Goal: Task Accomplishment & Management: Manage account settings

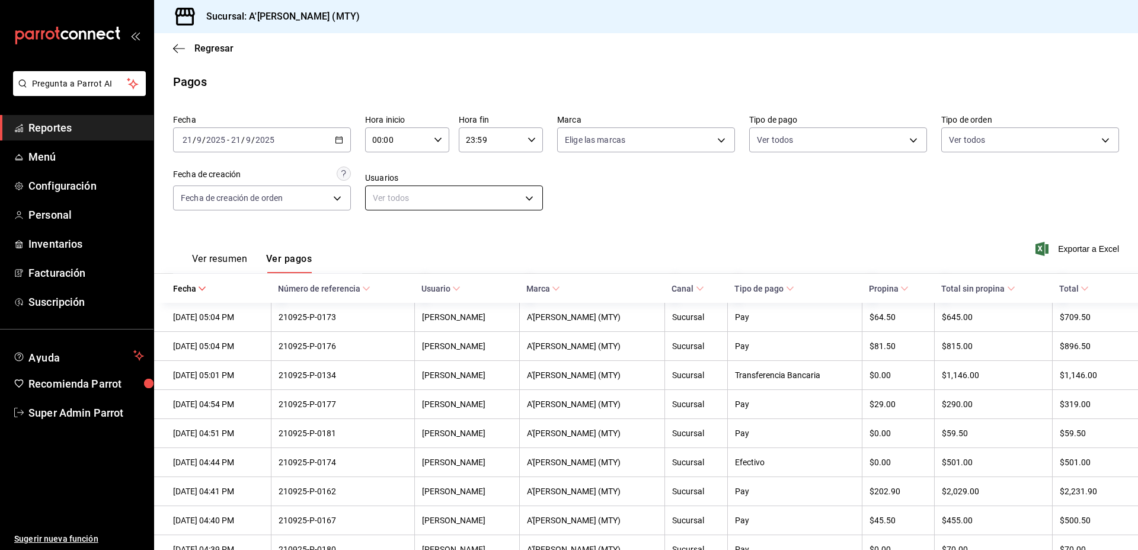
scroll to position [85, 0]
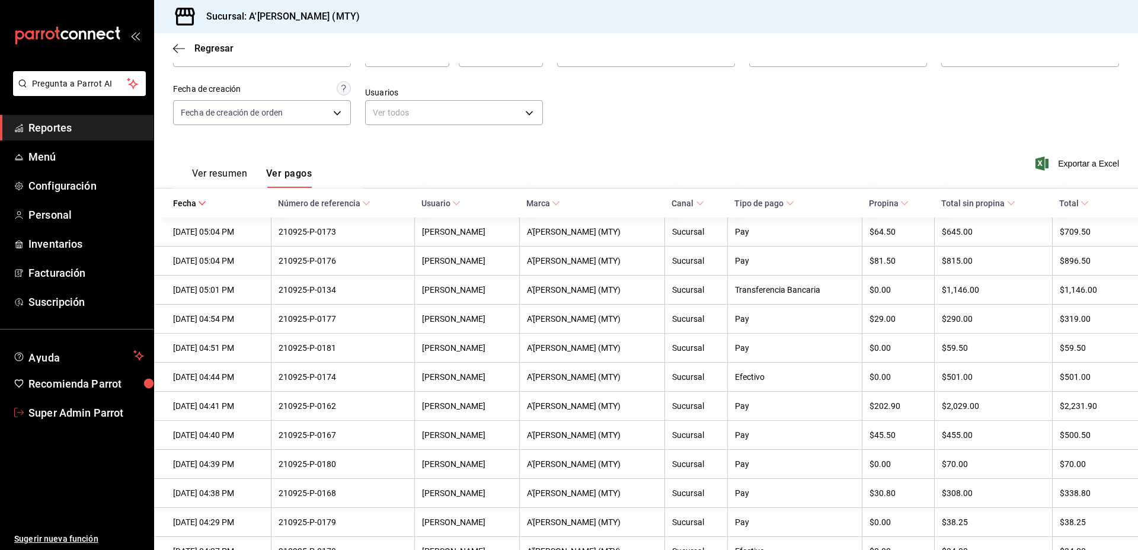
click at [109, 411] on span "Super Admin Parrot" at bounding box center [86, 413] width 116 height 16
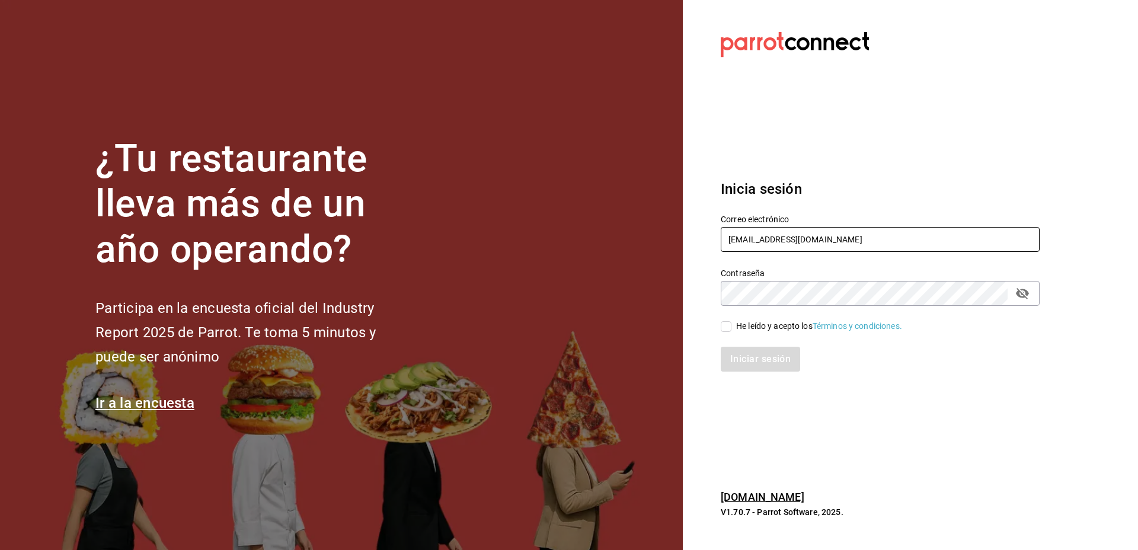
click at [807, 247] on input "amaria@casadelpanycafe.com" at bounding box center [880, 239] width 319 height 25
paste input "lunamediacafe@paseojardines"
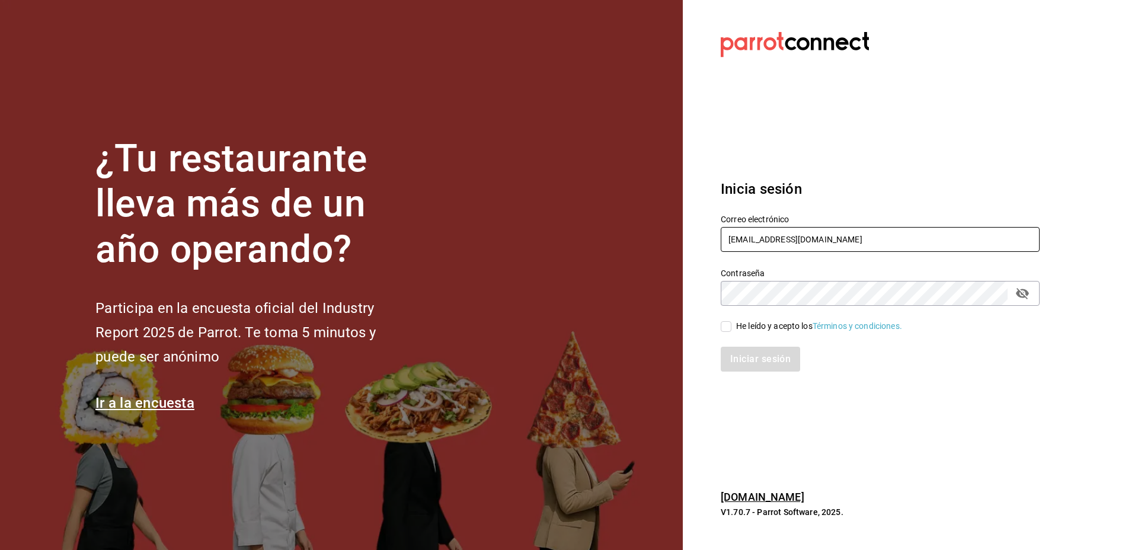
type input "lunamediacafe@paseojardines.com"
drag, startPoint x: 1019, startPoint y: 296, endPoint x: 1008, endPoint y: 297, distance: 11.3
click at [1019, 296] on icon "passwordField" at bounding box center [1022, 293] width 13 height 11
click at [760, 321] on div "He leído y acepto los Términos y condiciones." at bounding box center [819, 326] width 166 height 12
click at [732, 321] on input "He leído y acepto los Términos y condiciones." at bounding box center [726, 326] width 11 height 11
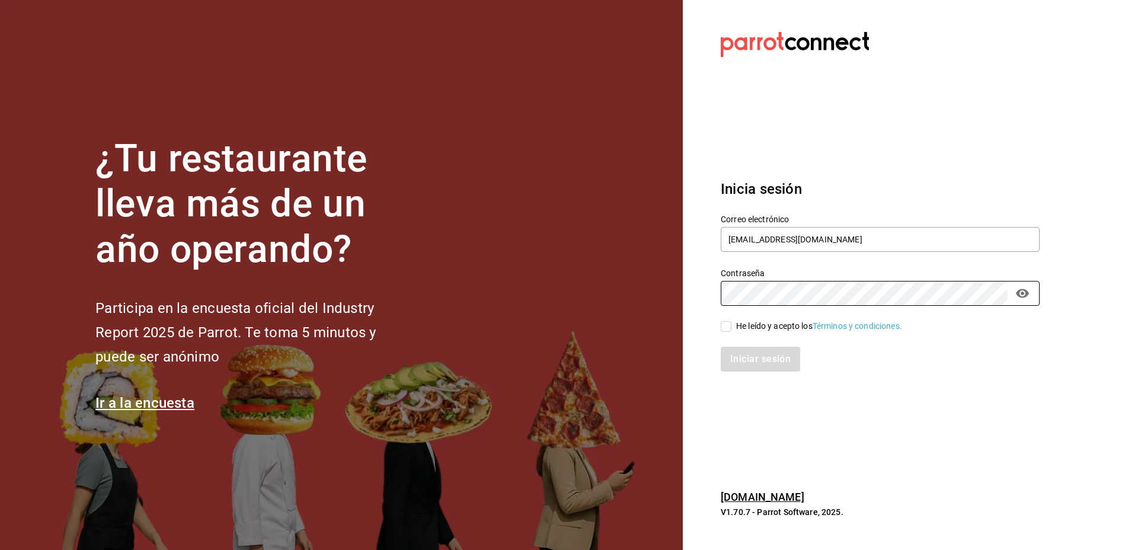
checkbox input "true"
click at [765, 354] on button "Iniciar sesión" at bounding box center [761, 359] width 81 height 25
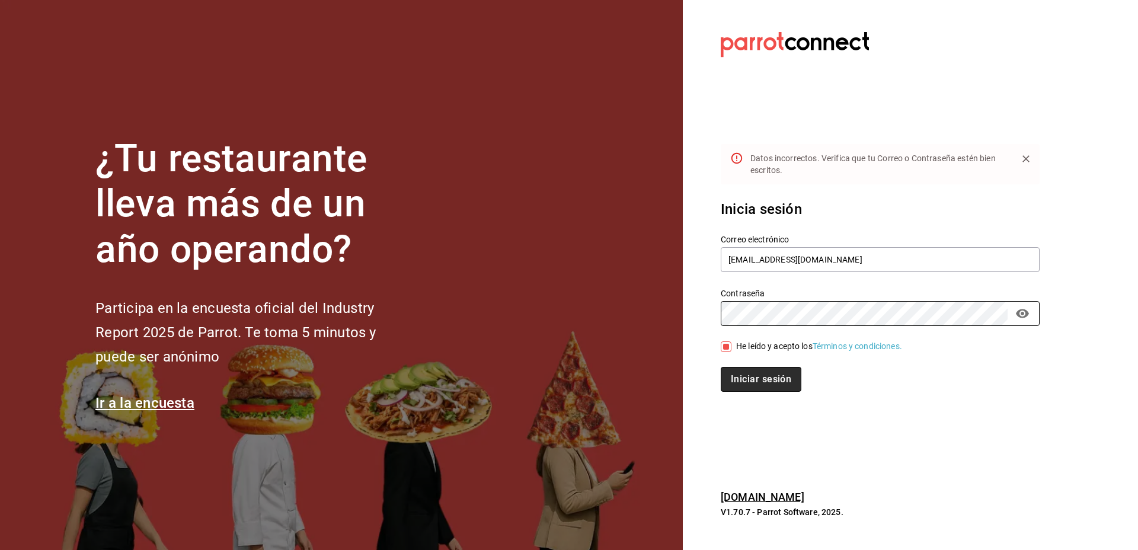
click at [778, 372] on button "Iniciar sesión" at bounding box center [761, 379] width 81 height 25
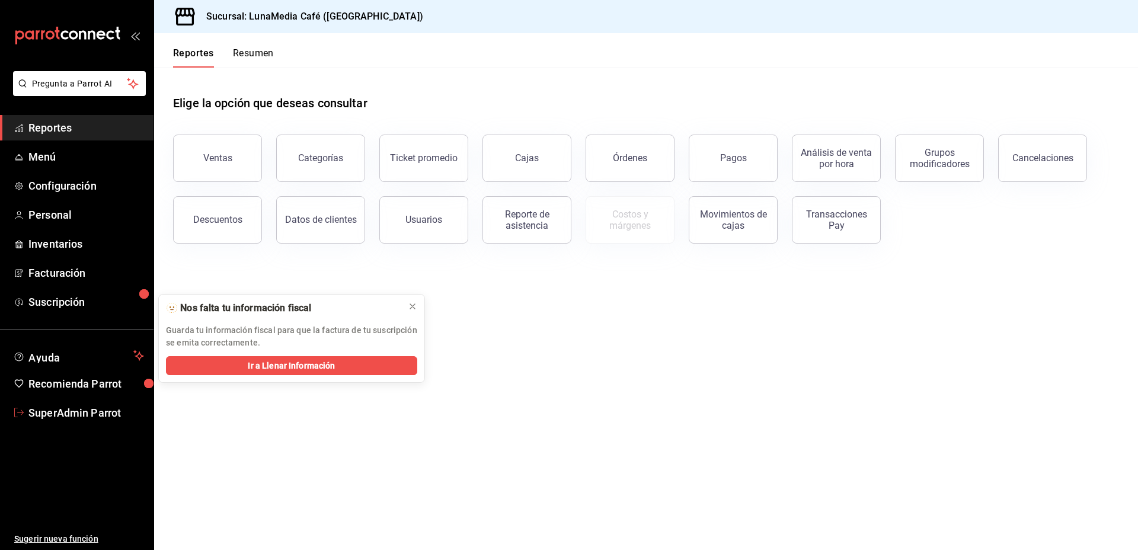
click at [66, 414] on span "SuperAdmin Parrot" at bounding box center [86, 413] width 116 height 16
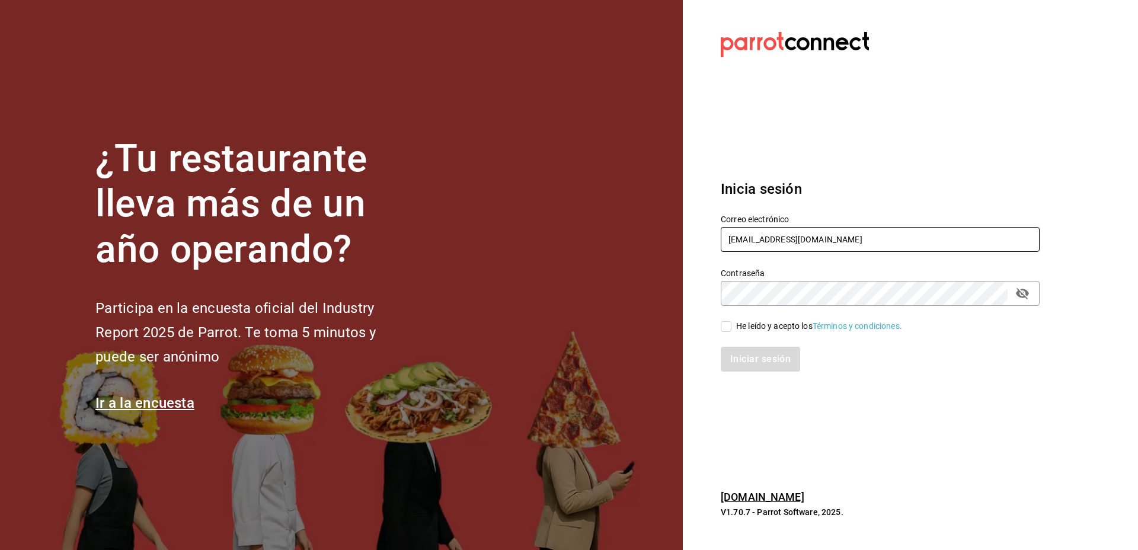
click at [803, 245] on input "[EMAIL_ADDRESS][DOMAIN_NAME]" at bounding box center [880, 239] width 319 height 25
paste input "blacksugar@galeria"
type input "blacksugar@galerias.com"
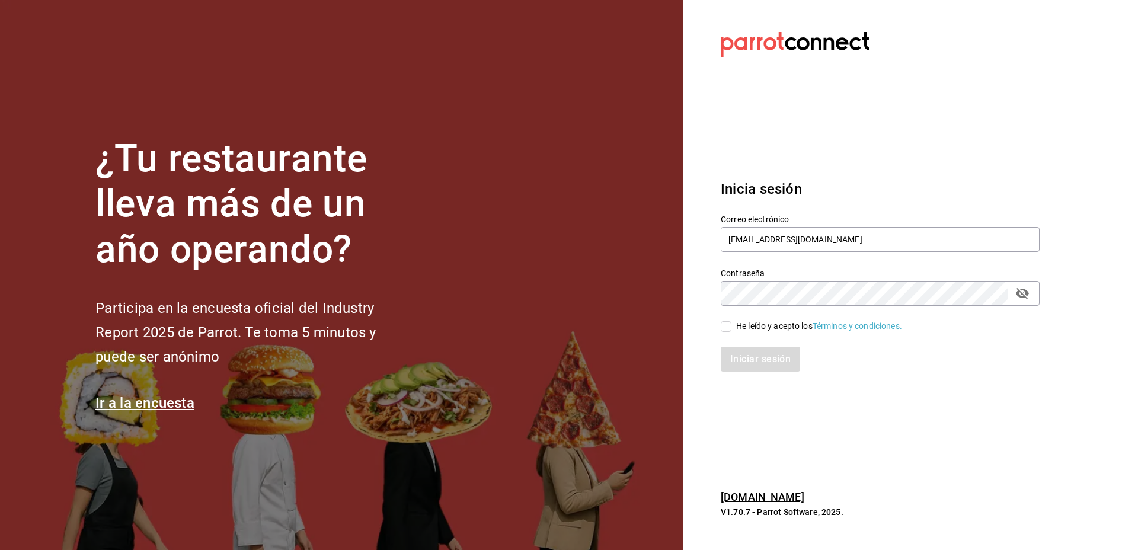
click at [769, 321] on div "He leído y acepto los Términos y condiciones." at bounding box center [819, 326] width 166 height 12
click at [732, 321] on input "He leído y acepto los Términos y condiciones." at bounding box center [726, 326] width 11 height 11
checkbox input "true"
click at [761, 357] on button "Iniciar sesión" at bounding box center [761, 359] width 81 height 25
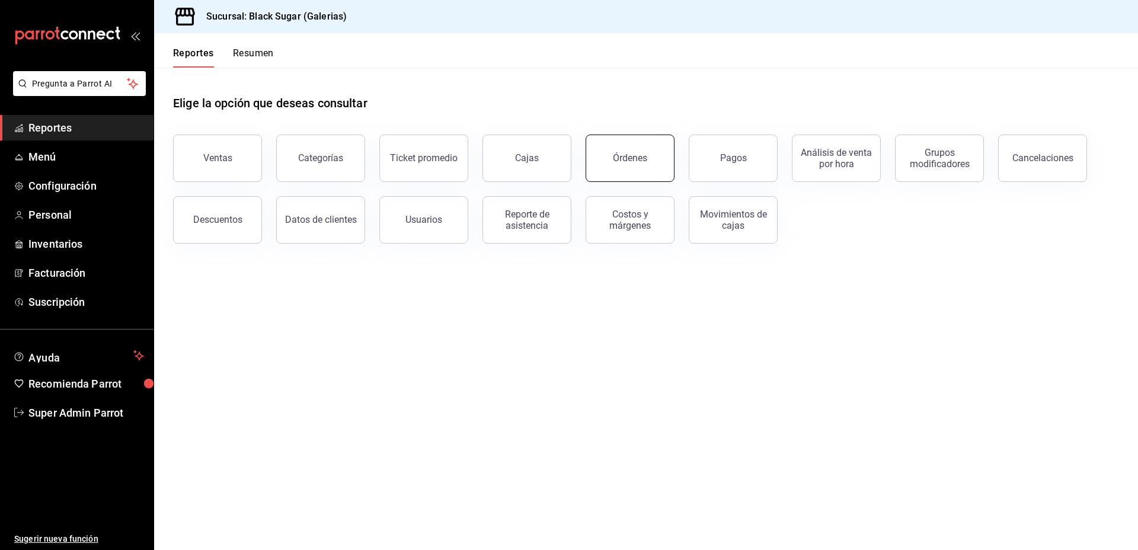
click at [631, 155] on div "Órdenes" at bounding box center [630, 157] width 34 height 11
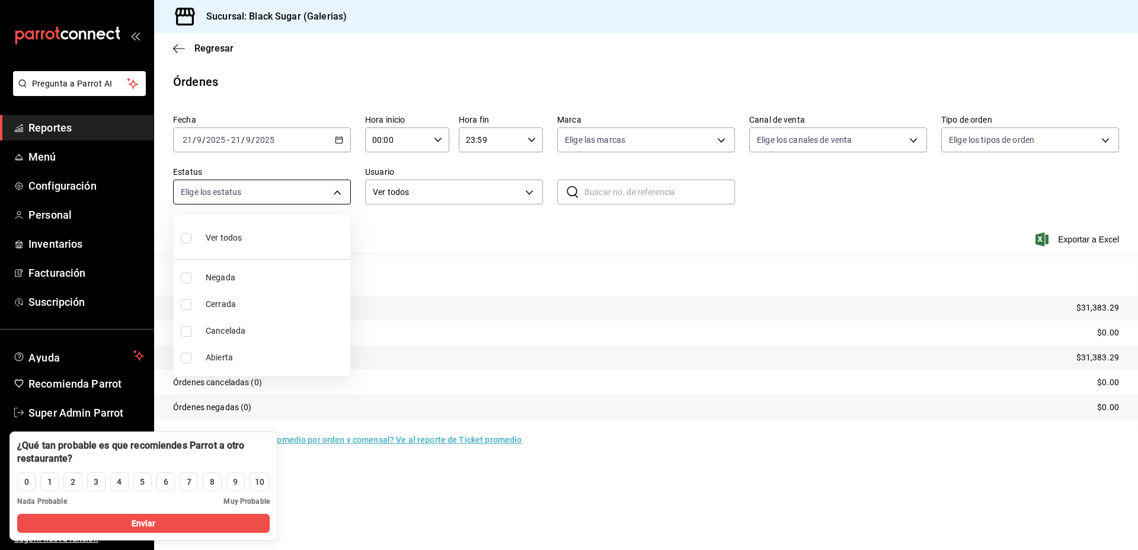
click at [301, 189] on body "Pregunta a Parrot AI Reportes Menú Configuración Personal Inventarios Facturaci…" at bounding box center [569, 275] width 1138 height 550
click at [231, 355] on span "Abierta" at bounding box center [276, 358] width 140 height 12
type input "OPEN"
checkbox input "true"
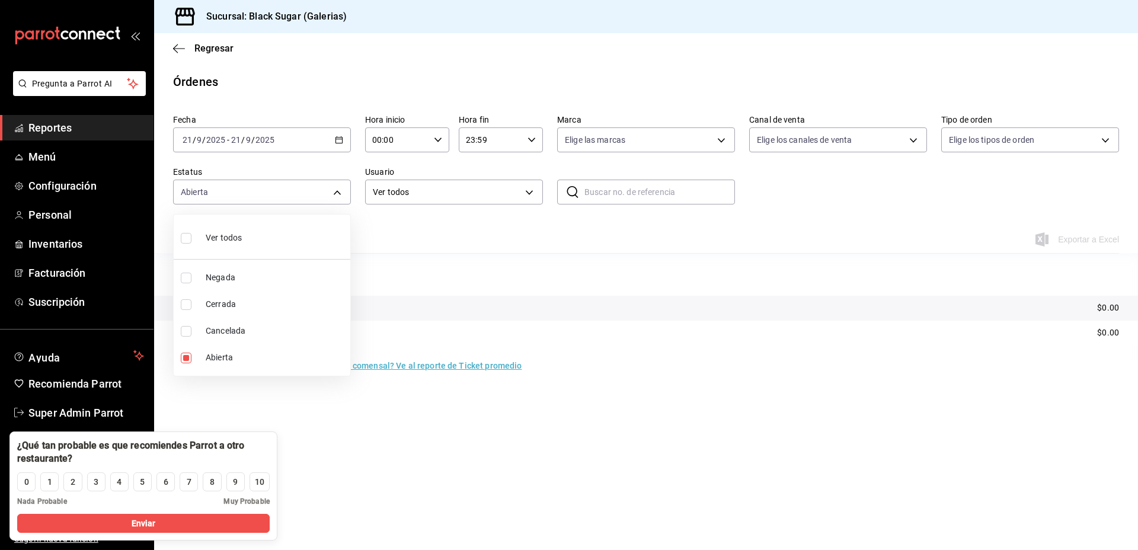
click at [580, 432] on div at bounding box center [569, 275] width 1138 height 550
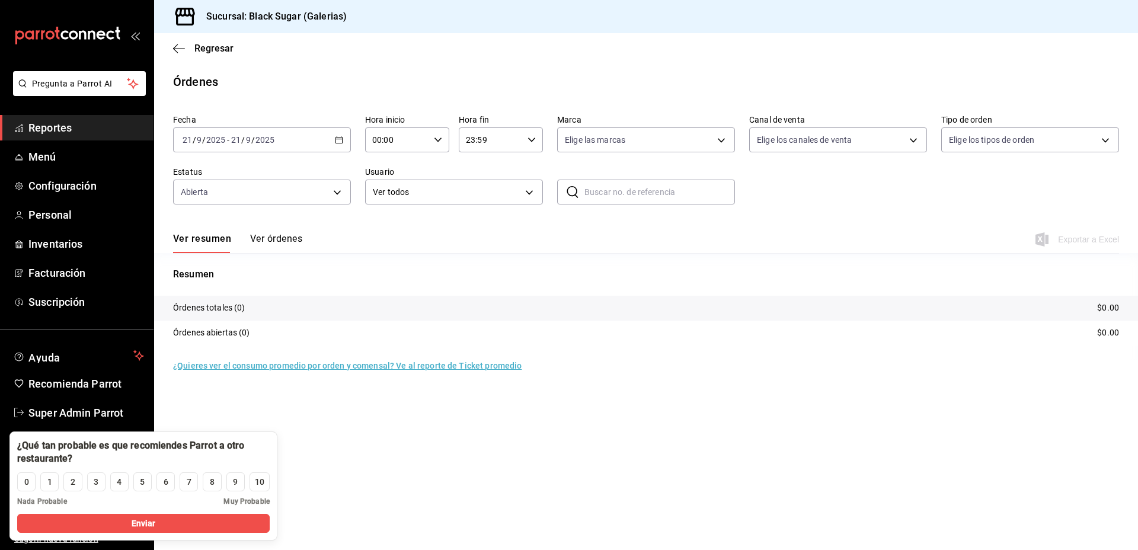
click at [324, 417] on main "Regresar Órdenes Fecha 2025-09-21 21 / 9 / 2025 - 2025-09-21 21 / 9 / 2025 Hora…" at bounding box center [646, 291] width 984 height 517
click at [68, 410] on span "Super Admin Parrot" at bounding box center [86, 413] width 116 height 16
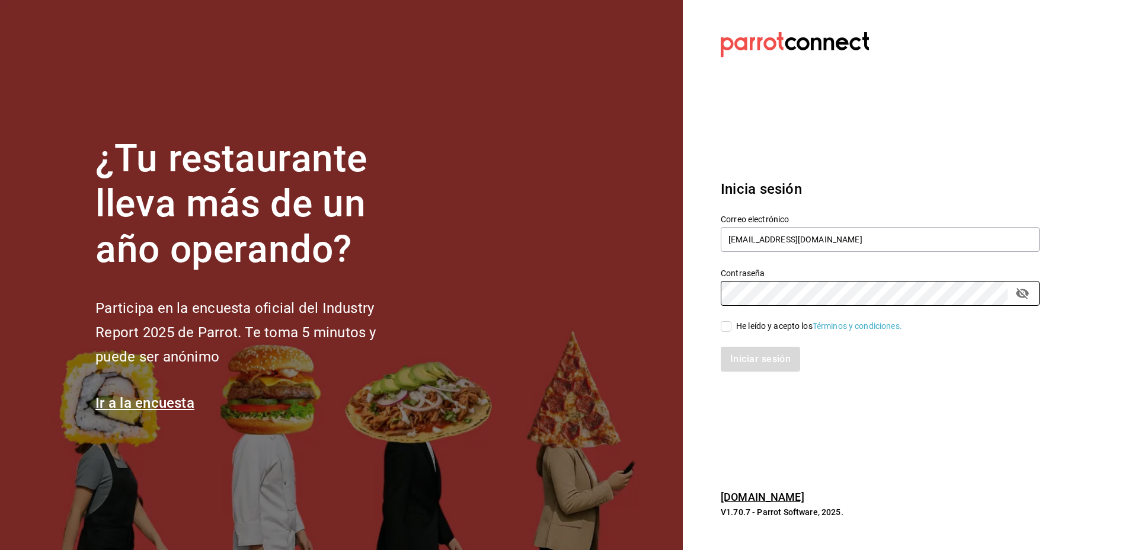
click at [759, 327] on div "He leído y acepto los Términos y condiciones." at bounding box center [819, 326] width 166 height 12
click at [732, 327] on input "He leído y acepto los Términos y condiciones." at bounding box center [726, 326] width 11 height 11
checkbox input "true"
click at [758, 353] on button "Iniciar sesión" at bounding box center [761, 359] width 81 height 25
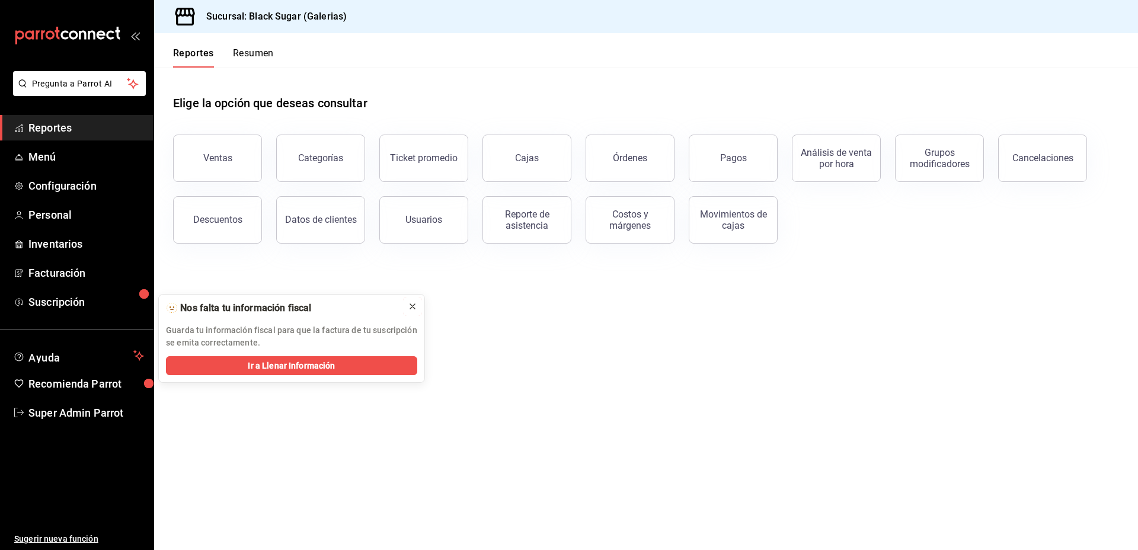
click at [410, 302] on icon at bounding box center [412, 306] width 9 height 9
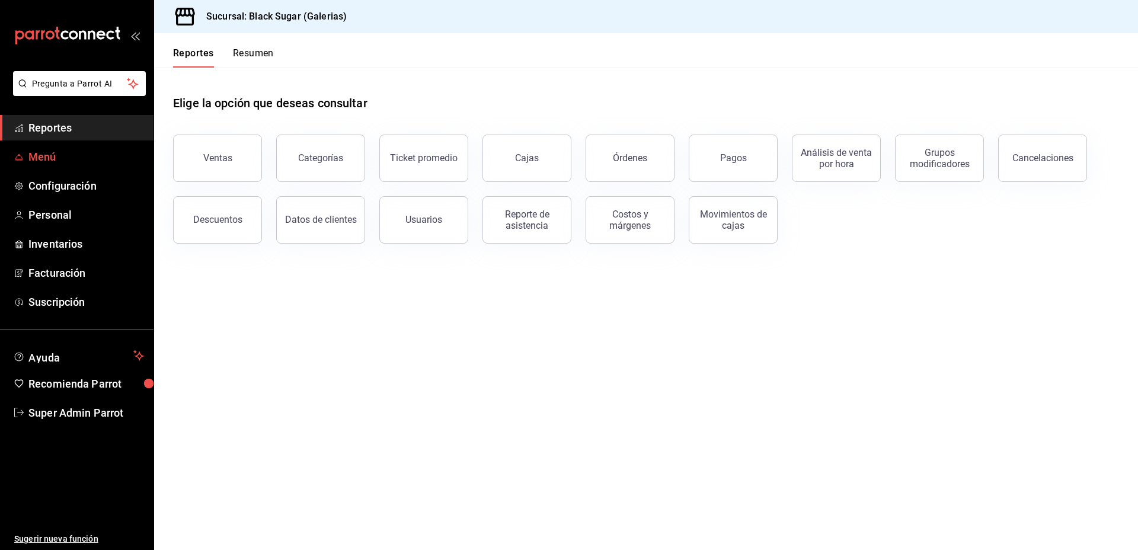
click at [49, 158] on span "Menú" at bounding box center [86, 157] width 116 height 16
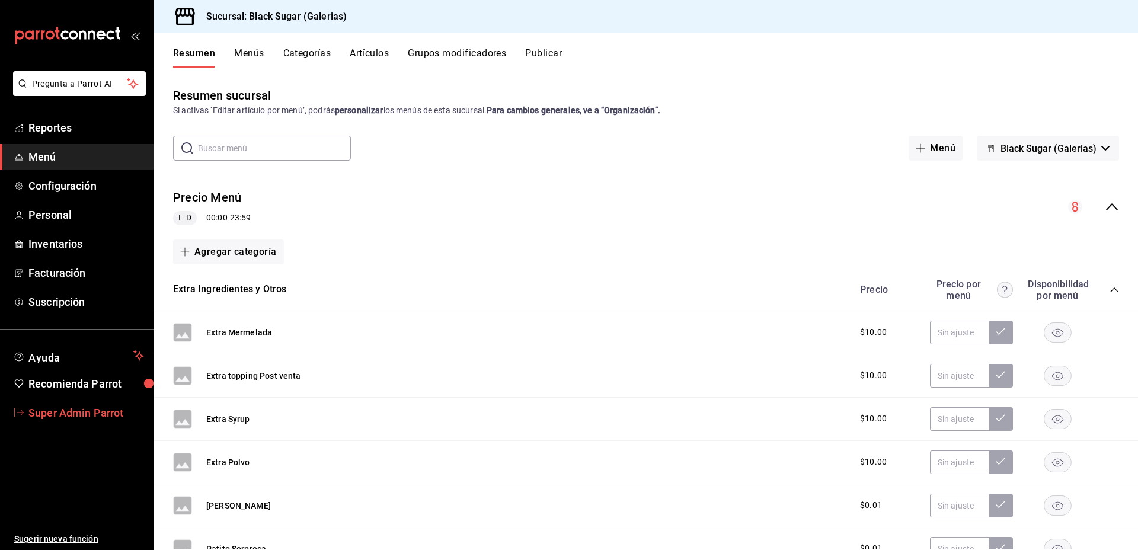
click at [50, 414] on span "Super Admin Parrot" at bounding box center [86, 413] width 116 height 16
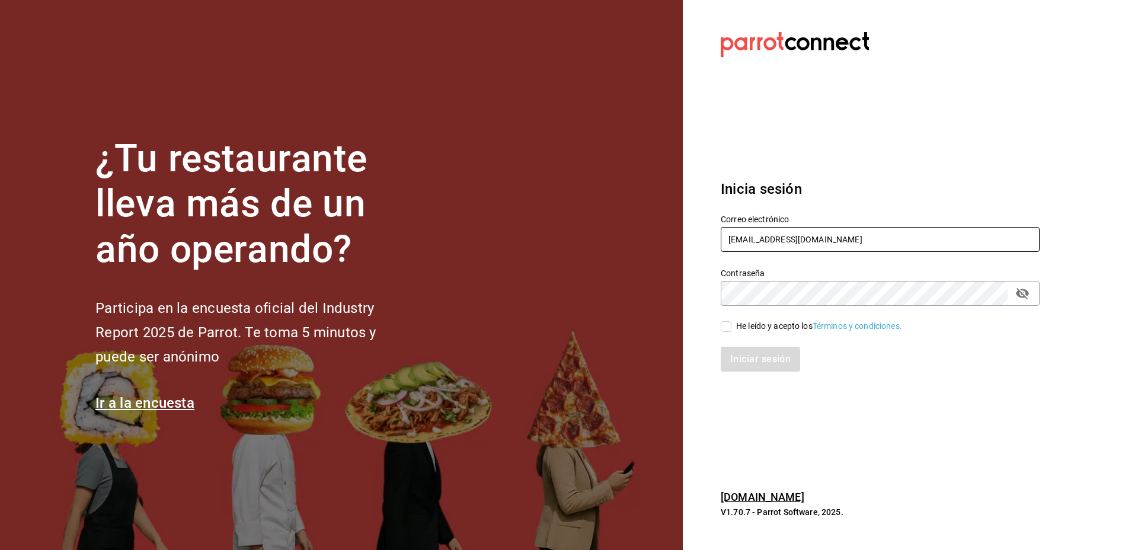
click at [800, 240] on input "[EMAIL_ADDRESS][DOMAIN_NAME]" at bounding box center [880, 239] width 319 height 25
click at [800, 240] on input "blacksugar@galerias.com" at bounding box center [880, 239] width 319 height 25
type input "rawrburger@cdmx.com"
click at [771, 333] on div "Iniciar sesión" at bounding box center [873, 352] width 333 height 39
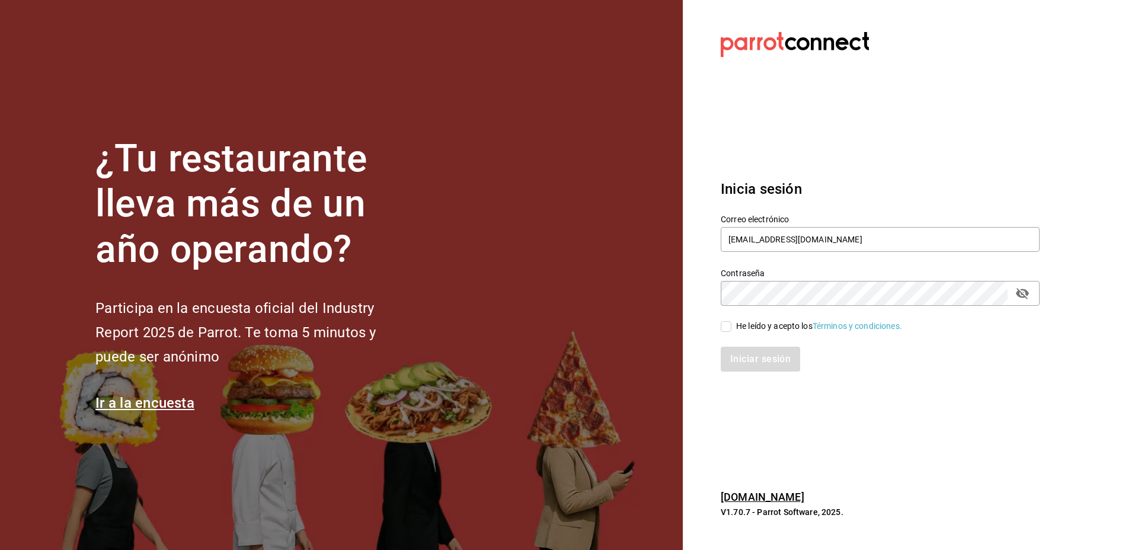
click at [775, 327] on div "He leído y acepto los Términos y condiciones." at bounding box center [819, 326] width 166 height 12
click at [732, 327] on input "He leído y acepto los Términos y condiciones." at bounding box center [726, 326] width 11 height 11
checkbox input "true"
click at [777, 356] on button "Iniciar sesión" at bounding box center [761, 359] width 81 height 25
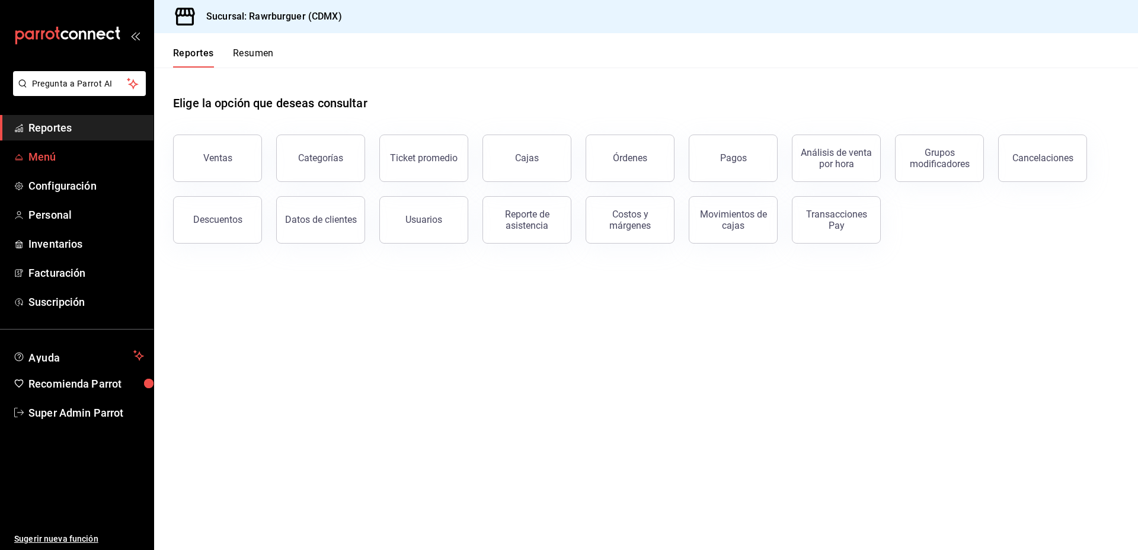
click at [59, 151] on span "Menú" at bounding box center [86, 157] width 116 height 16
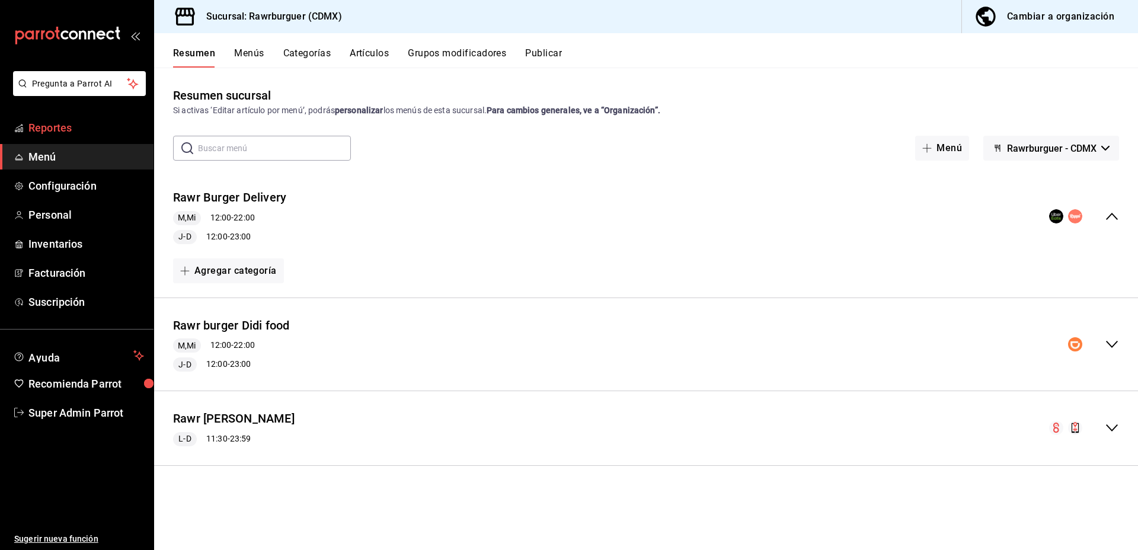
drag, startPoint x: 53, startPoint y: 154, endPoint x: 65, endPoint y: 125, distance: 31.4
click at [53, 154] on span "Menú" at bounding box center [86, 157] width 116 height 16
click at [65, 125] on span "Reportes" at bounding box center [86, 128] width 116 height 16
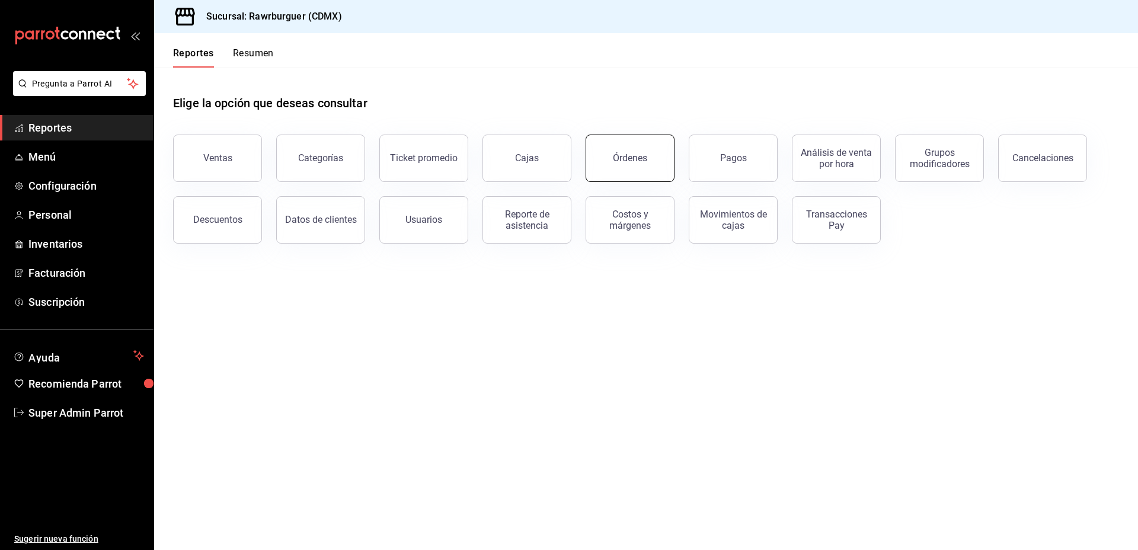
click at [644, 162] on div "Órdenes" at bounding box center [630, 157] width 34 height 11
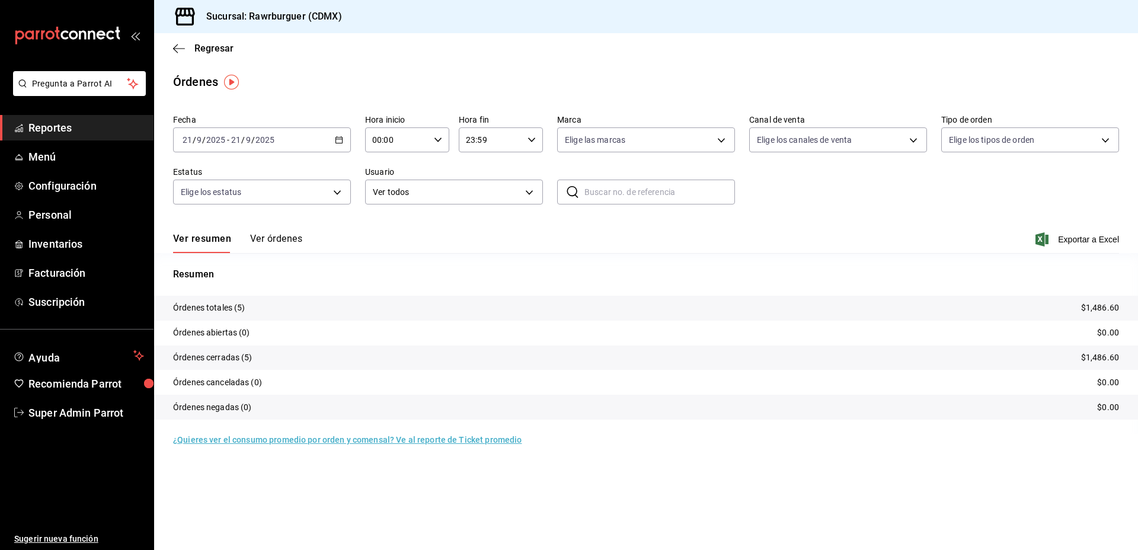
click at [293, 240] on button "Ver órdenes" at bounding box center [276, 243] width 52 height 20
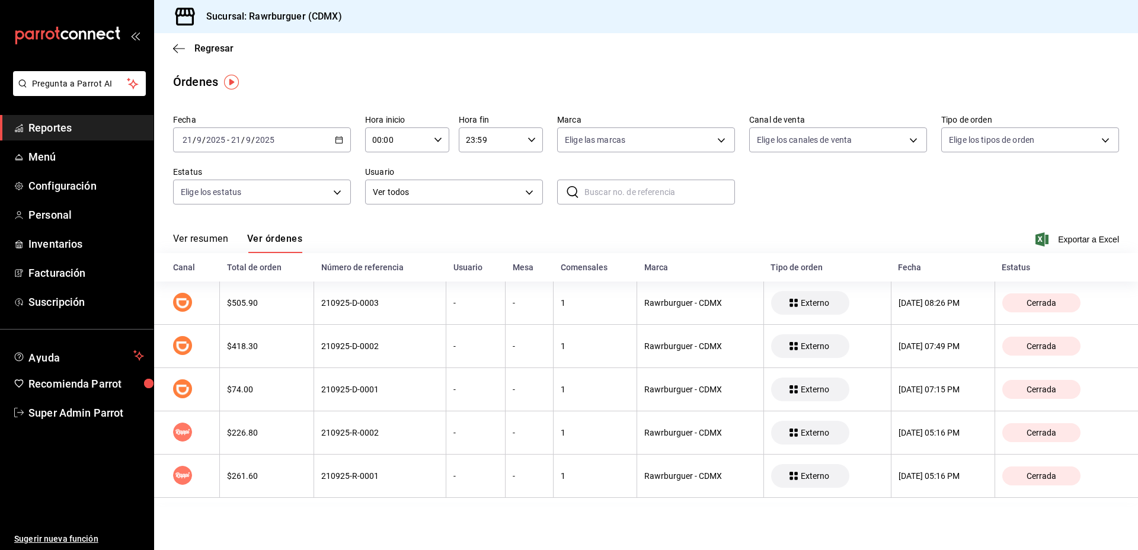
click at [506, 511] on main "Regresar Órdenes Fecha 2025-09-21 21 / 9 / 2025 - 2025-09-21 21 / 9 / 2025 Hora…" at bounding box center [646, 291] width 984 height 517
click at [68, 407] on span "Super Admin Parrot" at bounding box center [86, 413] width 116 height 16
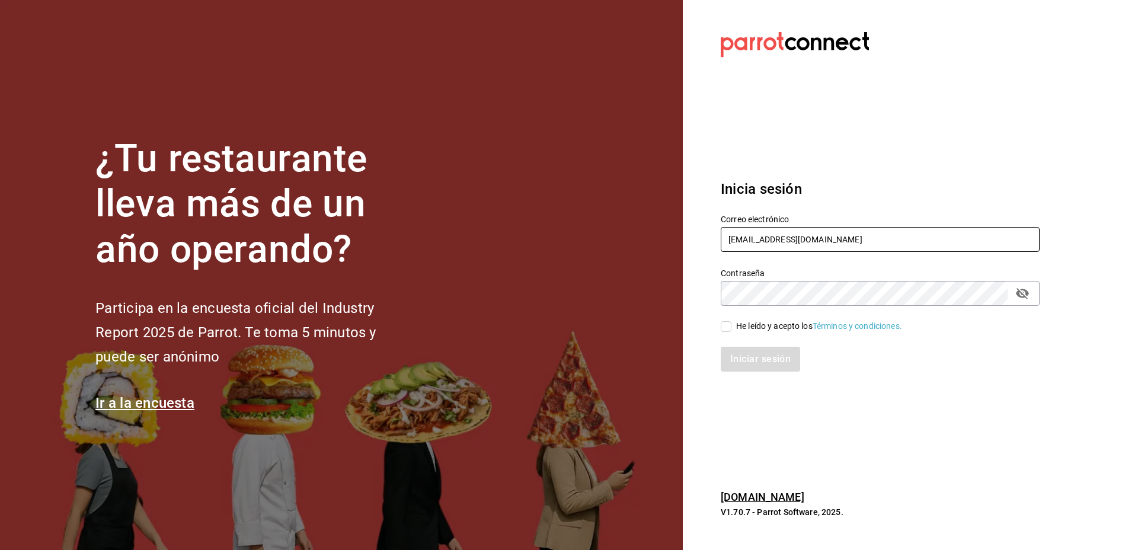
click at [799, 233] on input "rawrburger@cdmx.com" at bounding box center [880, 239] width 319 height 25
paste input "lunamediacafe@paseojardines"
type input "lunamediacafe@paseojardines.com"
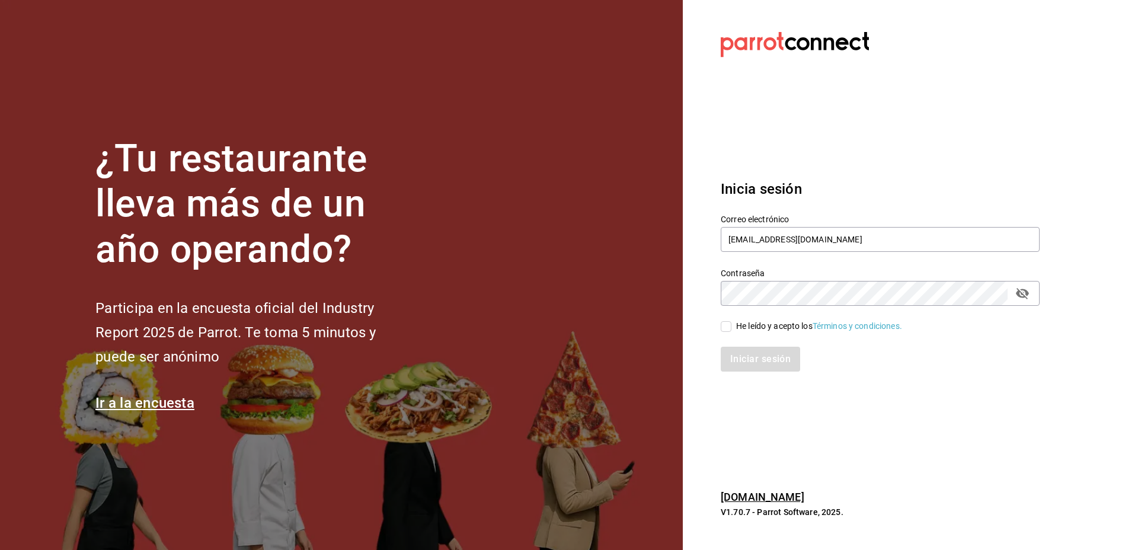
click at [766, 323] on div "He leído y acepto los Términos y condiciones." at bounding box center [819, 326] width 166 height 12
click at [732, 323] on input "He leído y acepto los Términos y condiciones." at bounding box center [726, 326] width 11 height 11
checkbox input "true"
click at [760, 364] on button "Iniciar sesión" at bounding box center [761, 359] width 81 height 25
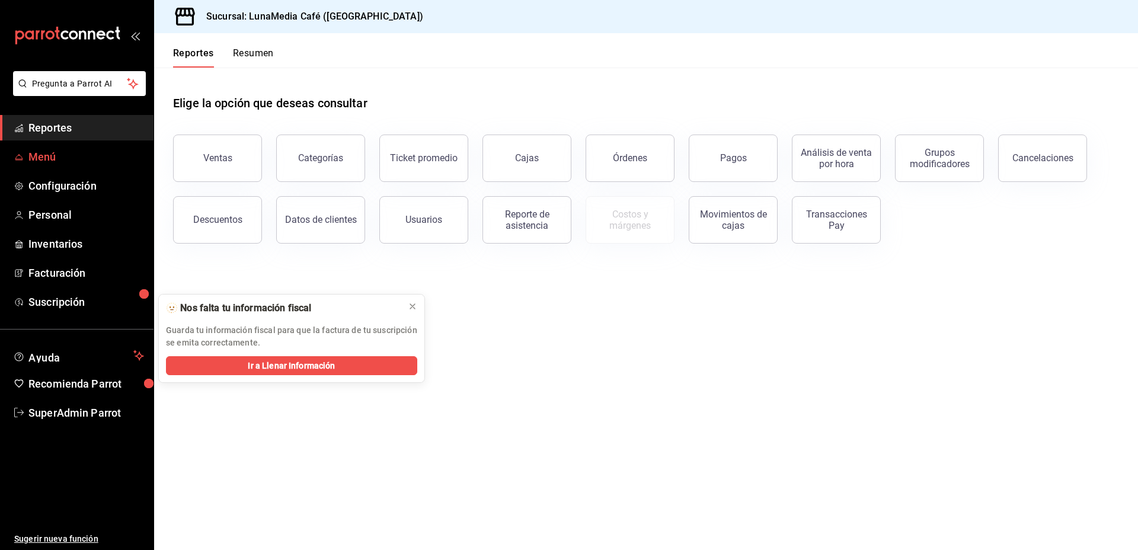
click at [49, 155] on span "Menú" at bounding box center [86, 157] width 116 height 16
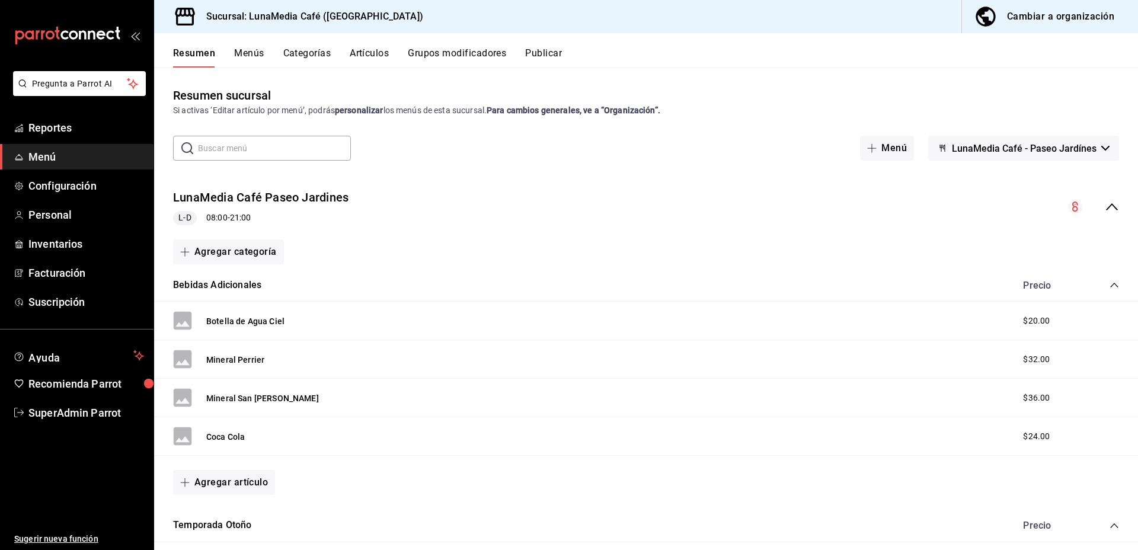
click at [1105, 204] on icon "collapse-menu-row" at bounding box center [1112, 207] width 14 height 14
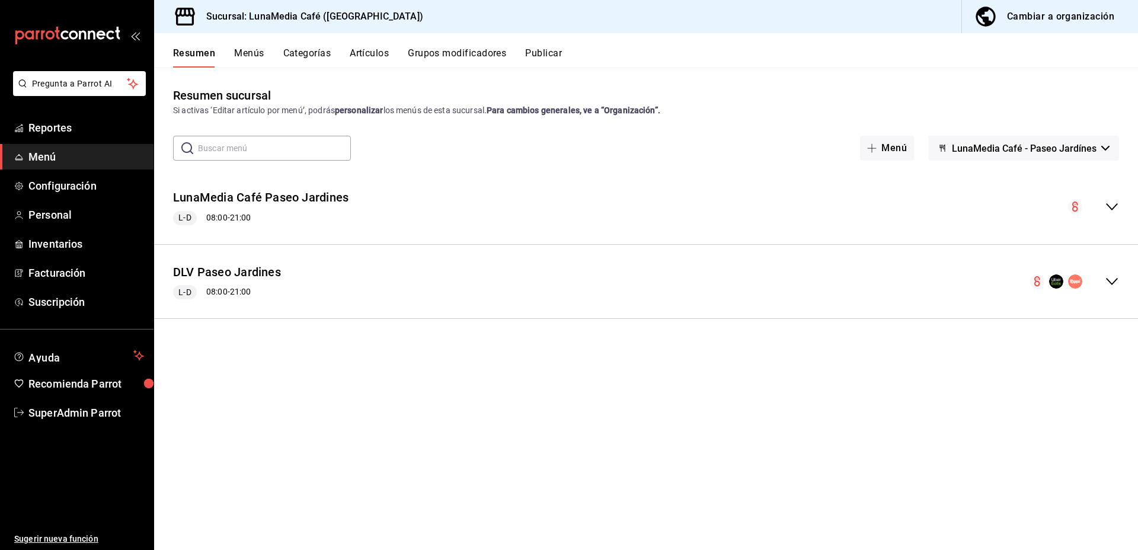
click at [1110, 277] on icon "collapse-menu-row" at bounding box center [1112, 281] width 14 height 14
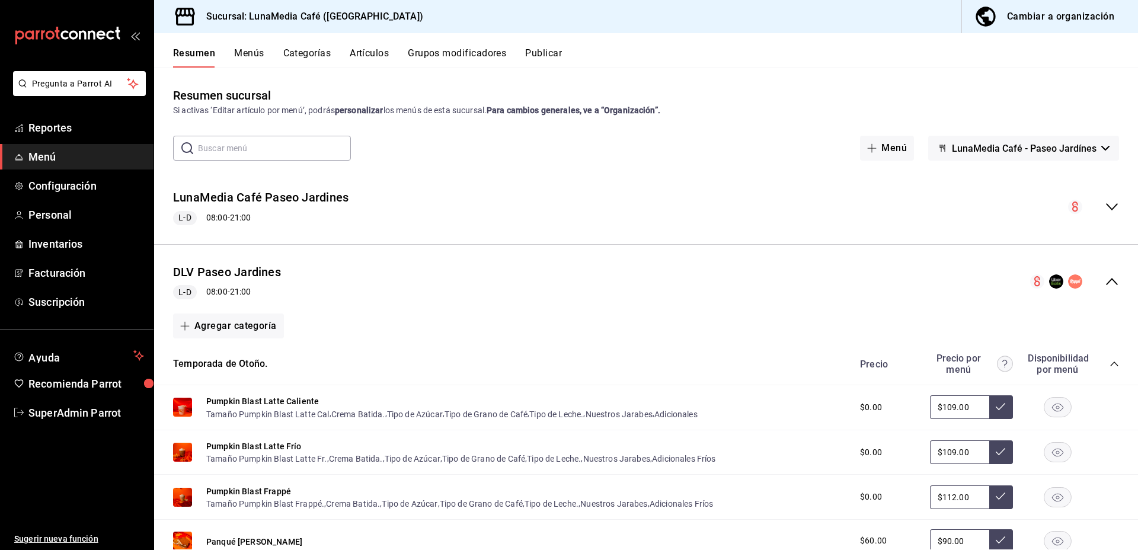
click at [1106, 278] on icon "collapse-menu-row" at bounding box center [1112, 281] width 12 height 7
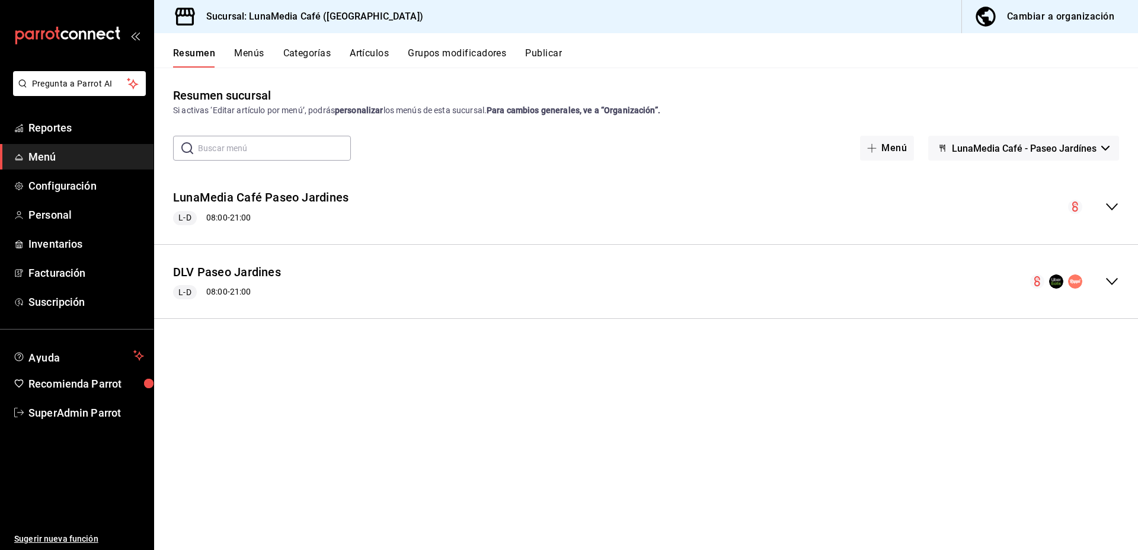
click at [550, 58] on button "Publicar" at bounding box center [543, 57] width 37 height 20
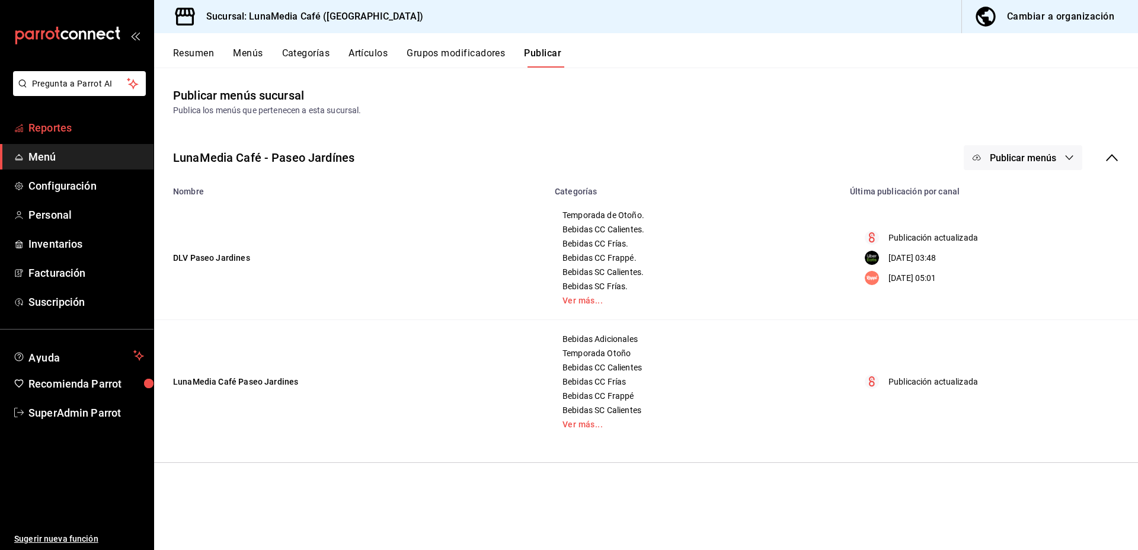
click at [50, 122] on span "Reportes" at bounding box center [86, 128] width 116 height 16
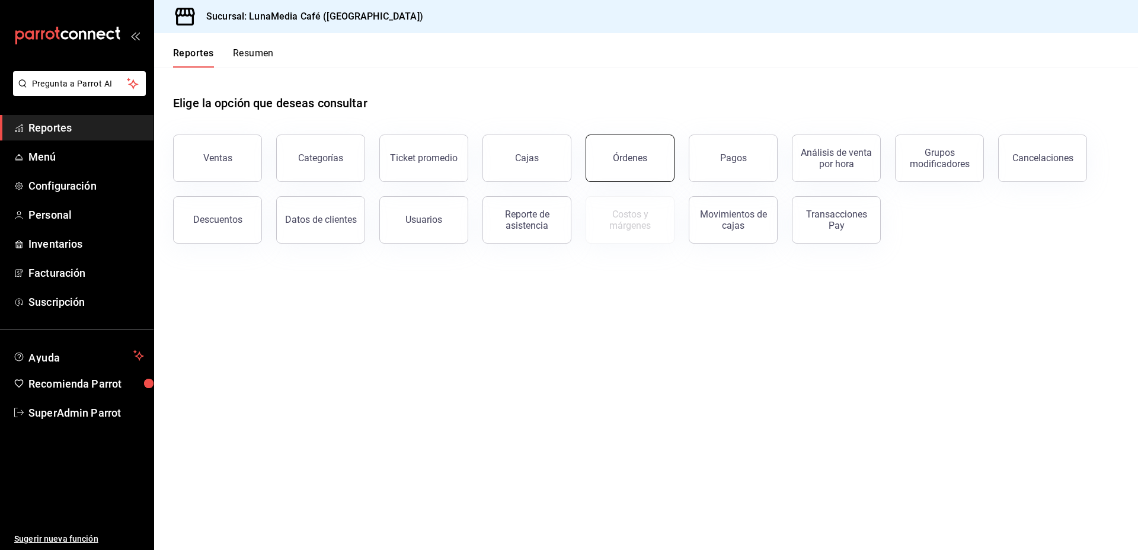
click at [608, 163] on button "Órdenes" at bounding box center [630, 158] width 89 height 47
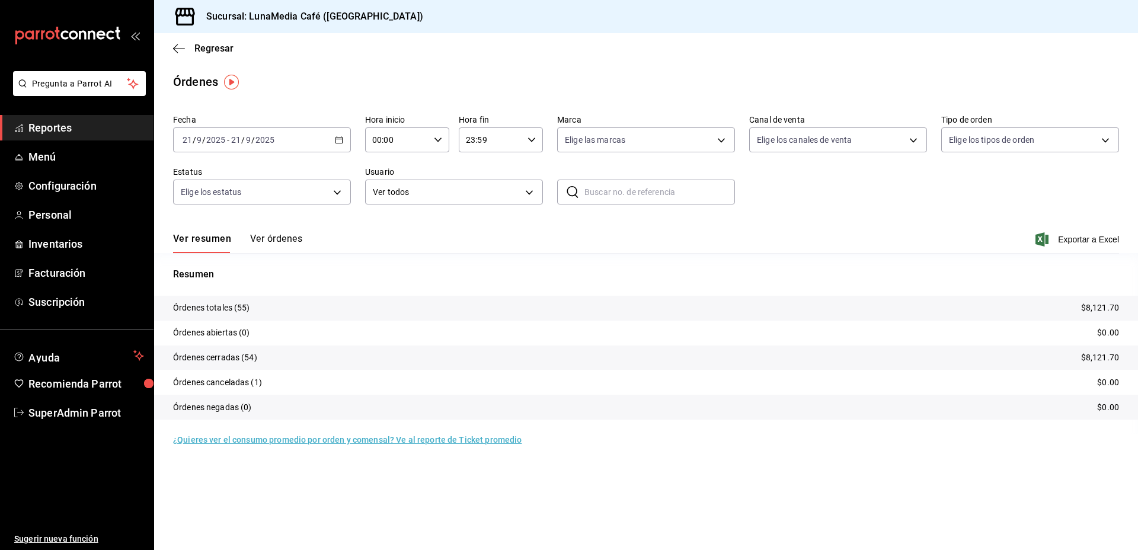
click at [258, 240] on button "Ver órdenes" at bounding box center [276, 243] width 52 height 20
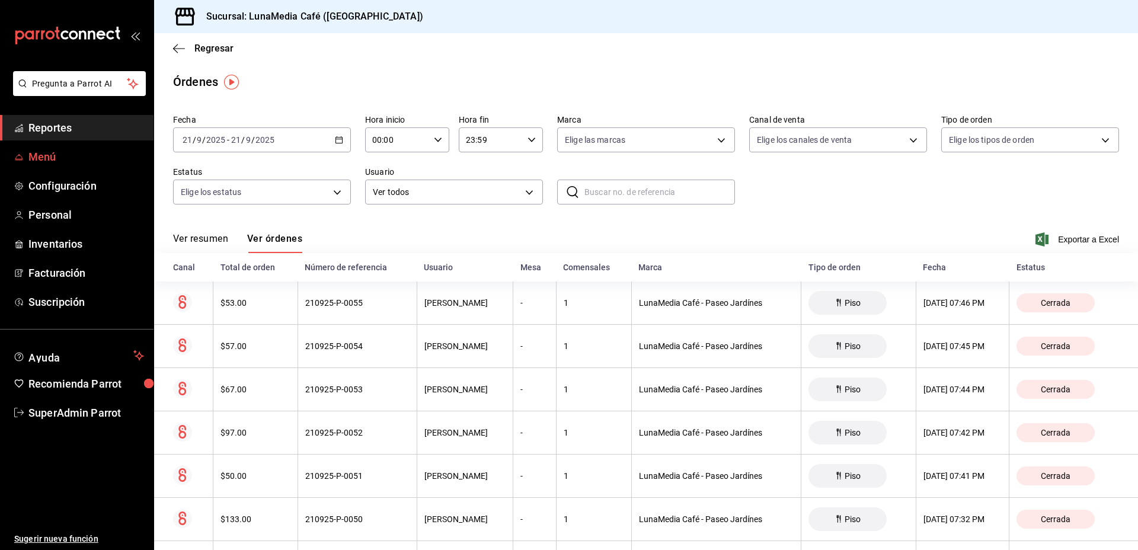
click at [43, 158] on span "Menú" at bounding box center [86, 157] width 116 height 16
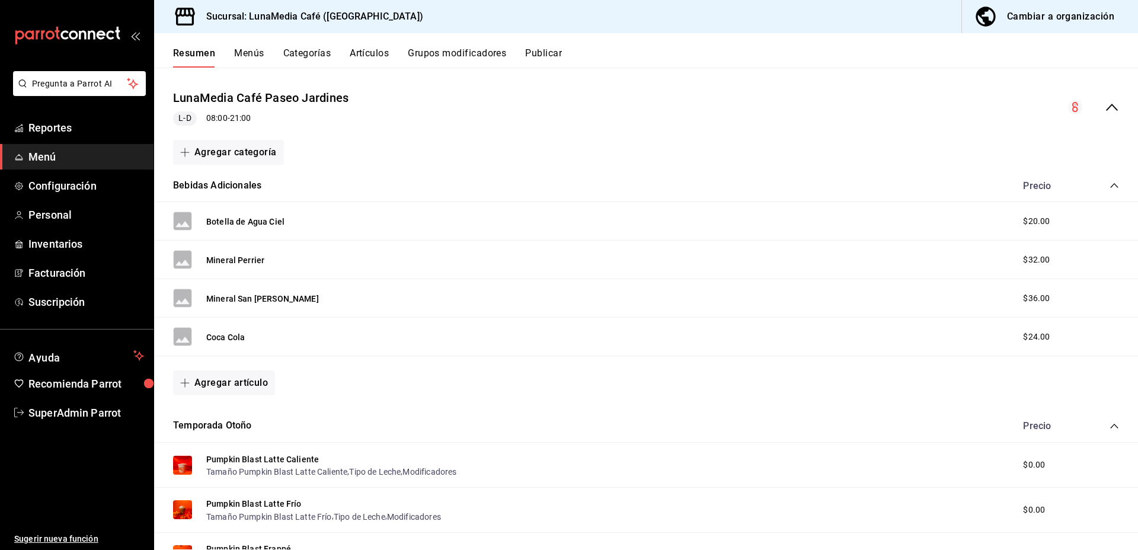
scroll to position [119, 0]
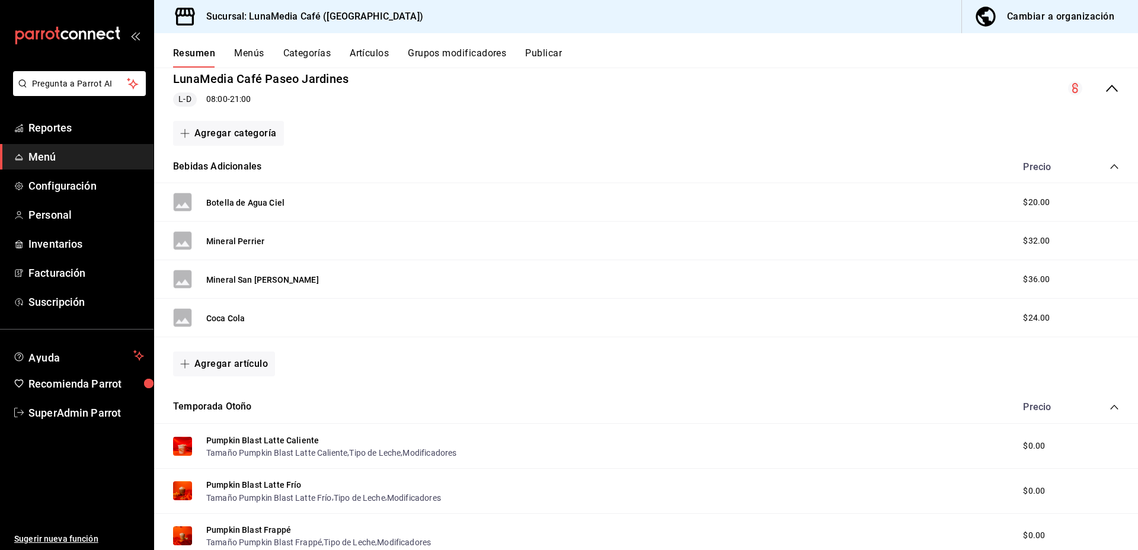
click at [1105, 91] on icon "collapse-menu-row" at bounding box center [1112, 88] width 14 height 14
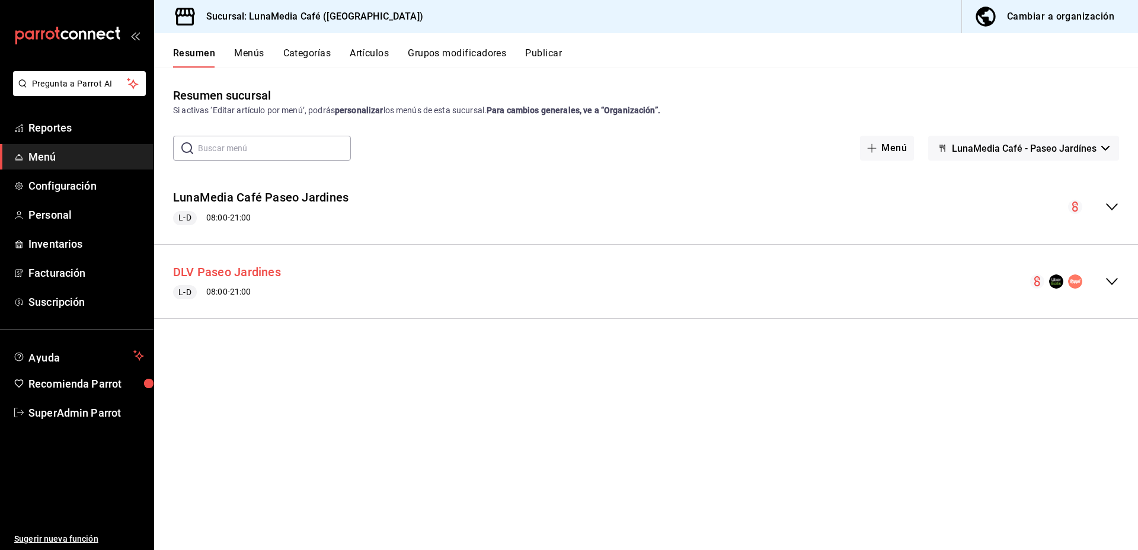
click at [258, 270] on button "DLV Paseo Jardines" at bounding box center [227, 272] width 108 height 17
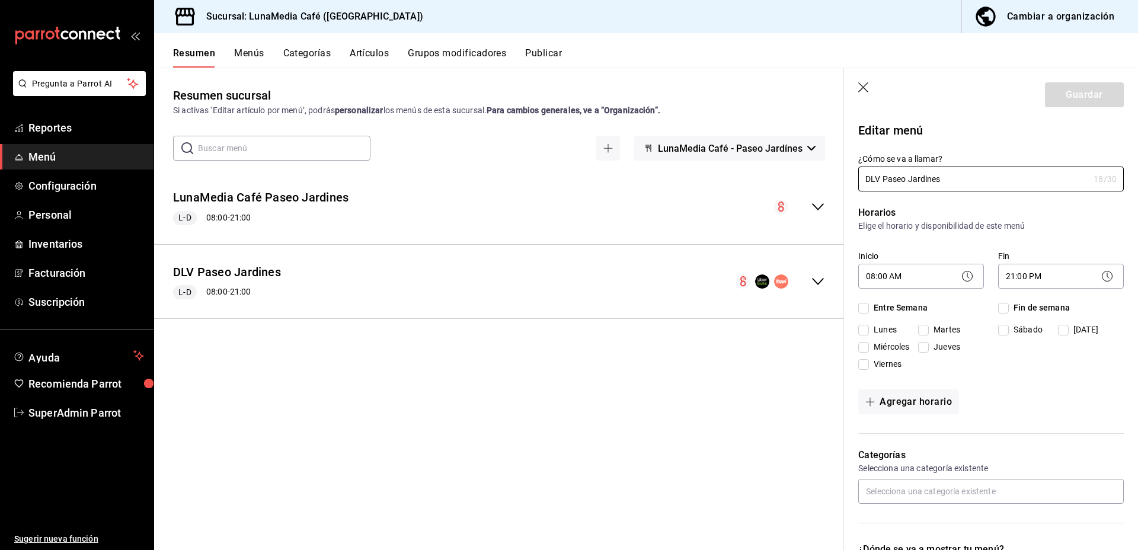
checkbox input "true"
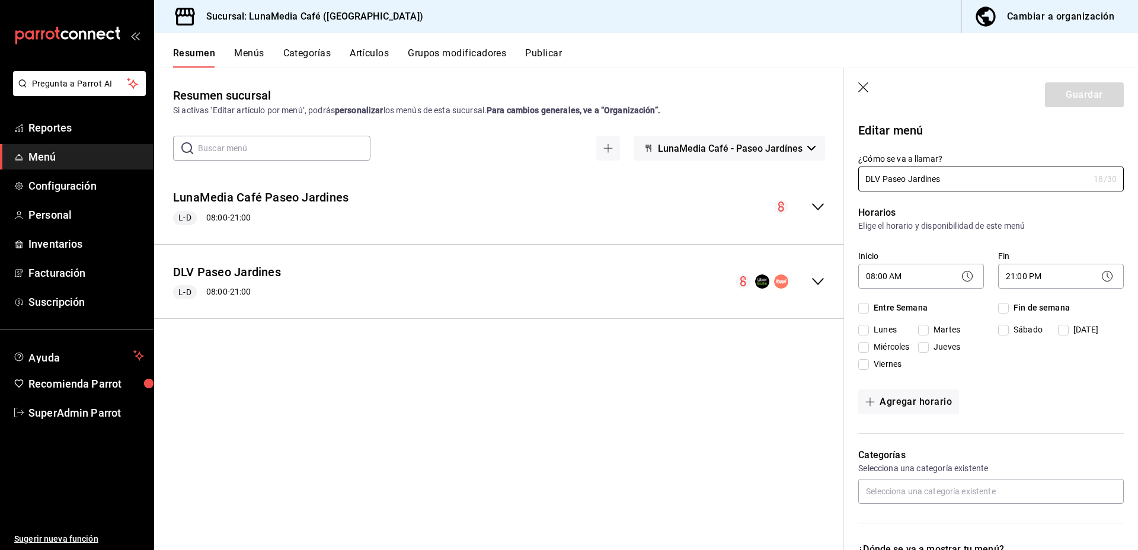
checkbox input "true"
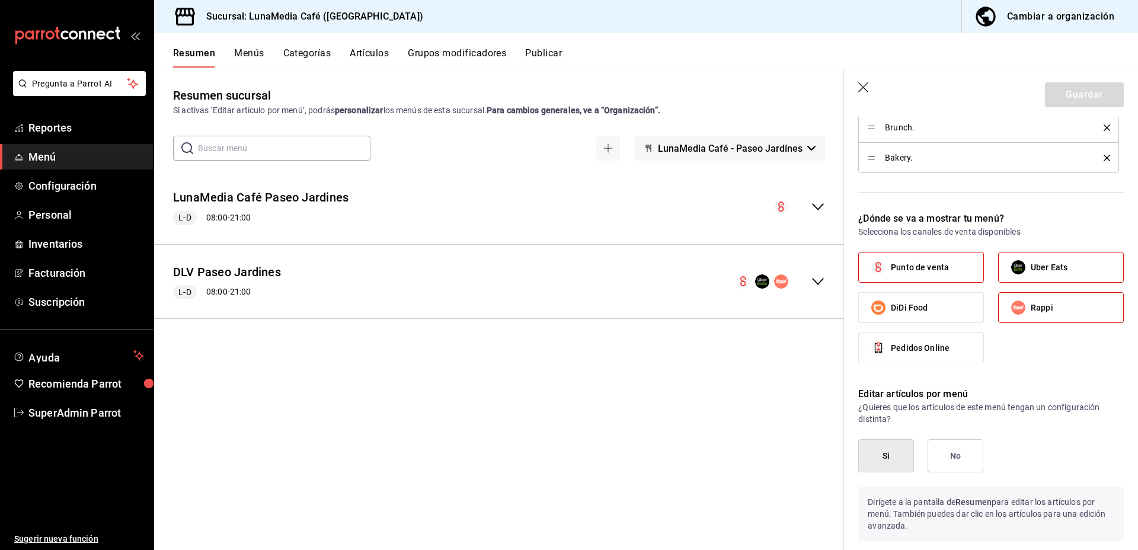
scroll to position [908, 0]
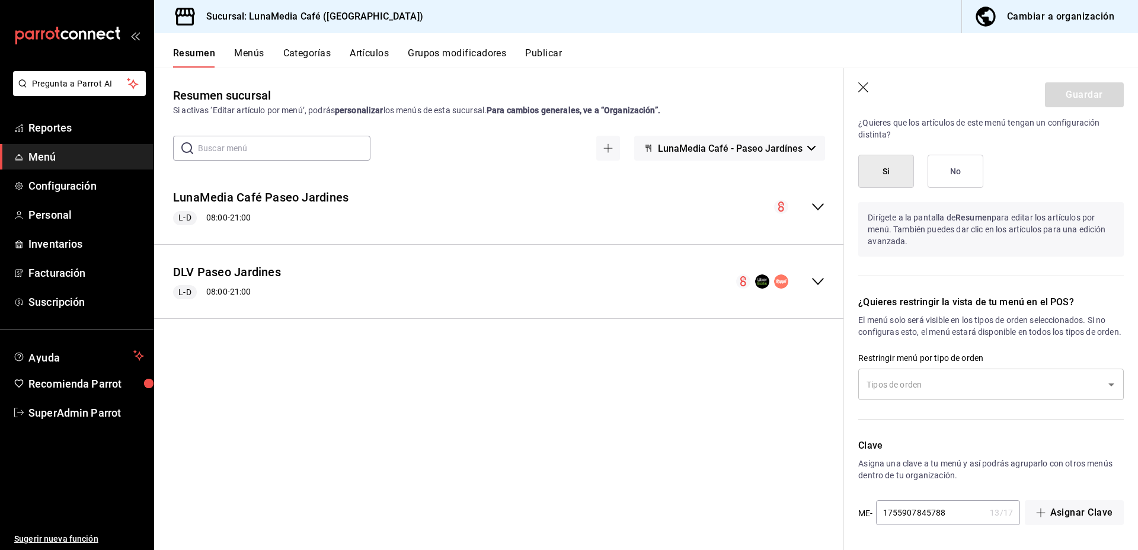
click at [861, 82] on icon "button" at bounding box center [864, 88] width 12 height 12
checkbox input "false"
type input "1758510917972"
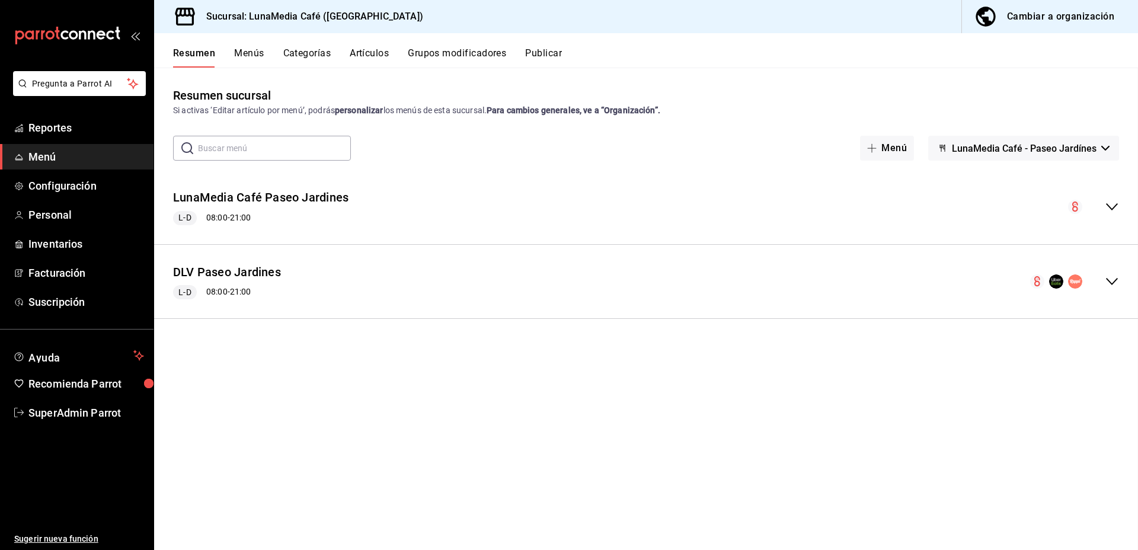
checkbox input "false"
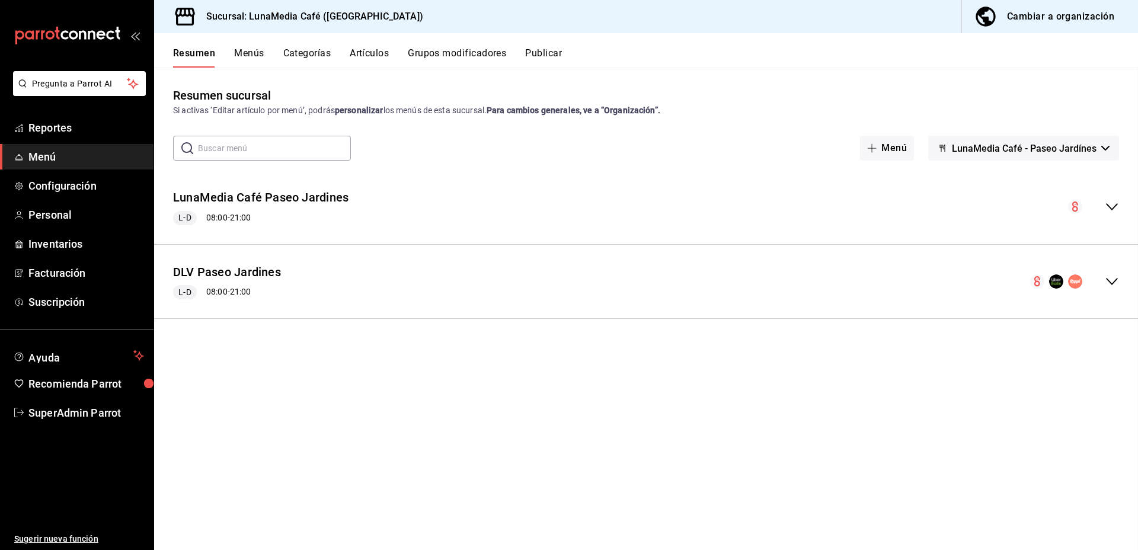
checkbox input "false"
